Goal: Leave review/rating: Share an evaluation or opinion about a product, service, or content

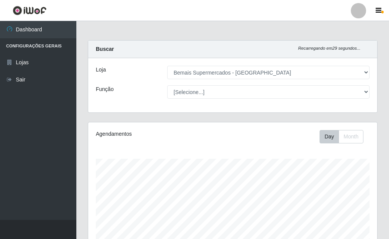
select select "249"
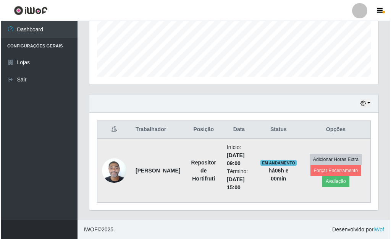
scroll to position [158, 289]
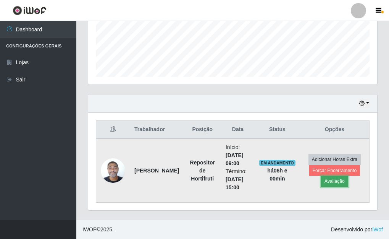
click at [340, 185] on button "Avaliação" at bounding box center [334, 181] width 27 height 11
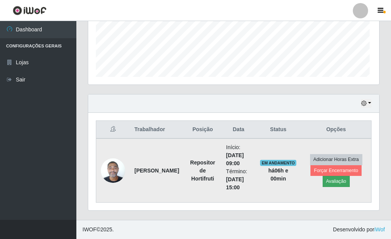
scroll to position [158, 285]
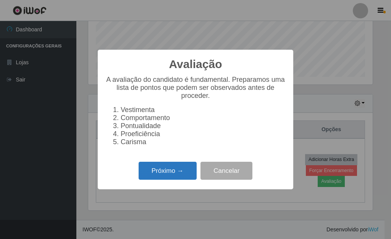
click at [159, 176] on button "Próximo →" at bounding box center [168, 171] width 58 height 18
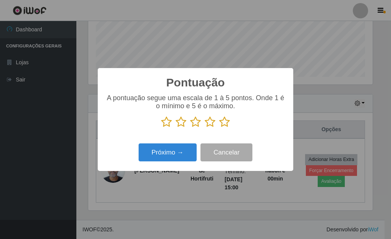
click at [224, 122] on icon at bounding box center [224, 121] width 11 height 11
click at [219, 128] on input "radio" at bounding box center [219, 128] width 0 height 0
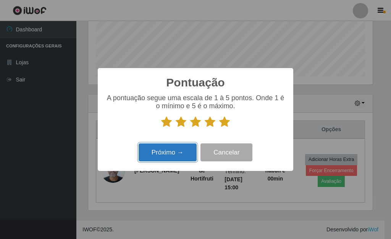
click at [174, 154] on button "Próximo →" at bounding box center [168, 152] width 58 height 18
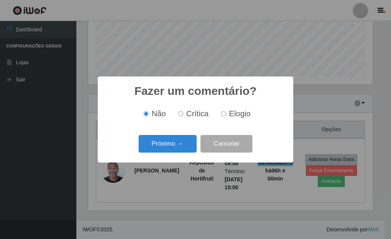
click at [174, 152] on div "Próximo → Cancelar" at bounding box center [195, 144] width 180 height 22
click at [170, 148] on button "Próximo →" at bounding box center [168, 144] width 58 height 18
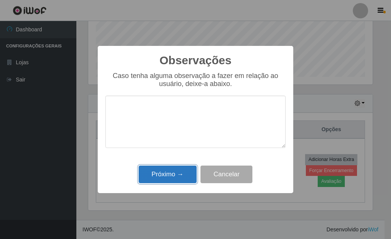
click at [175, 173] on button "Próximo →" at bounding box center [168, 174] width 58 height 18
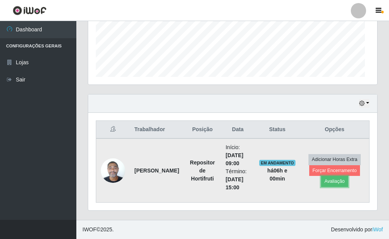
scroll to position [158, 289]
click at [312, 171] on button "Forçar Encerramento" at bounding box center [334, 170] width 51 height 11
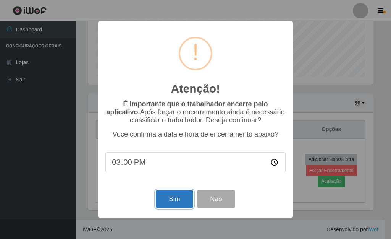
click at [171, 199] on button "Sim" at bounding box center [174, 199] width 37 height 18
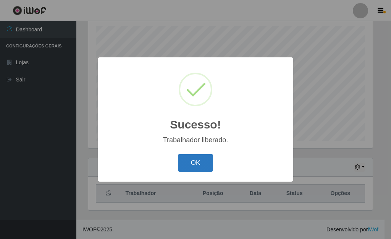
click at [202, 160] on button "OK" at bounding box center [196, 163] width 36 height 18
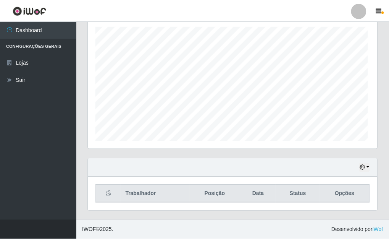
scroll to position [158, 289]
